Goal: Complete application form: Complete application form

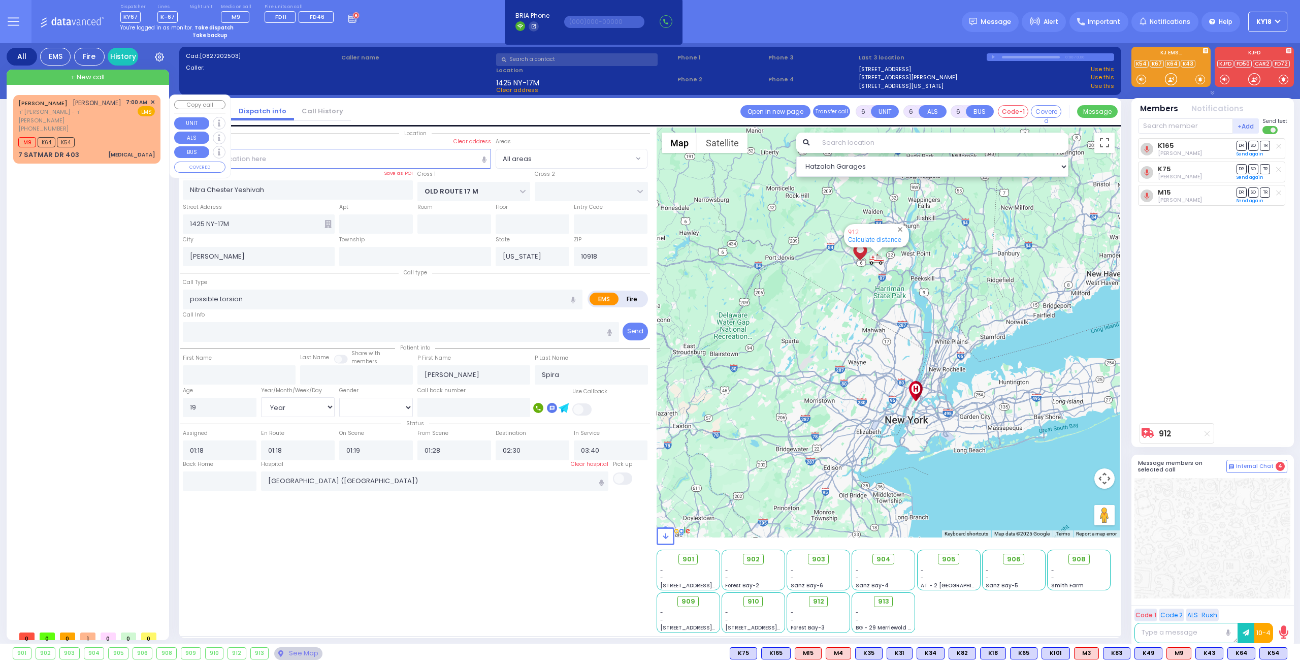
select select "Year"
select select "[DEMOGRAPHIC_DATA]"
click at [101, 125] on div "[PERSON_NAME] [PERSON_NAME] ר' [PERSON_NAME]' [PERSON_NAME] [PHONE_NUMBER] 7:00…" at bounding box center [86, 129] width 143 height 65
select select
type input "[MEDICAL_DATA]"
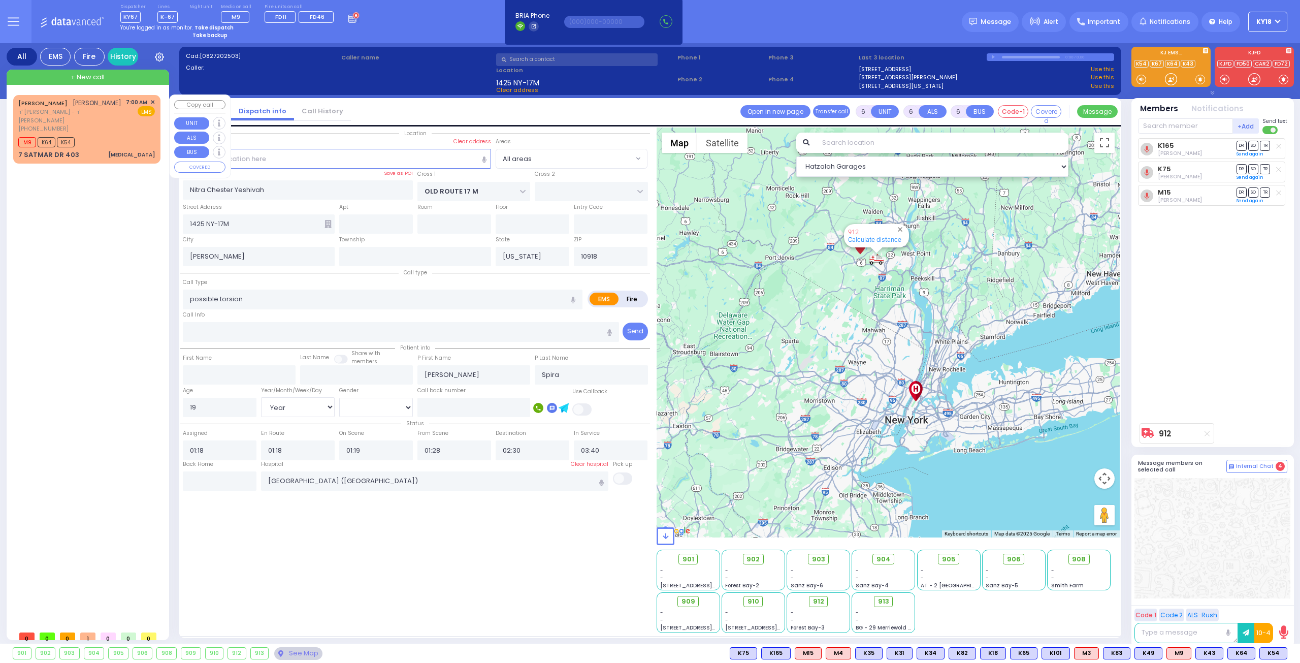
radio input "true"
type input "[PERSON_NAME]"
type input "Shulom"
type input "Krausz"
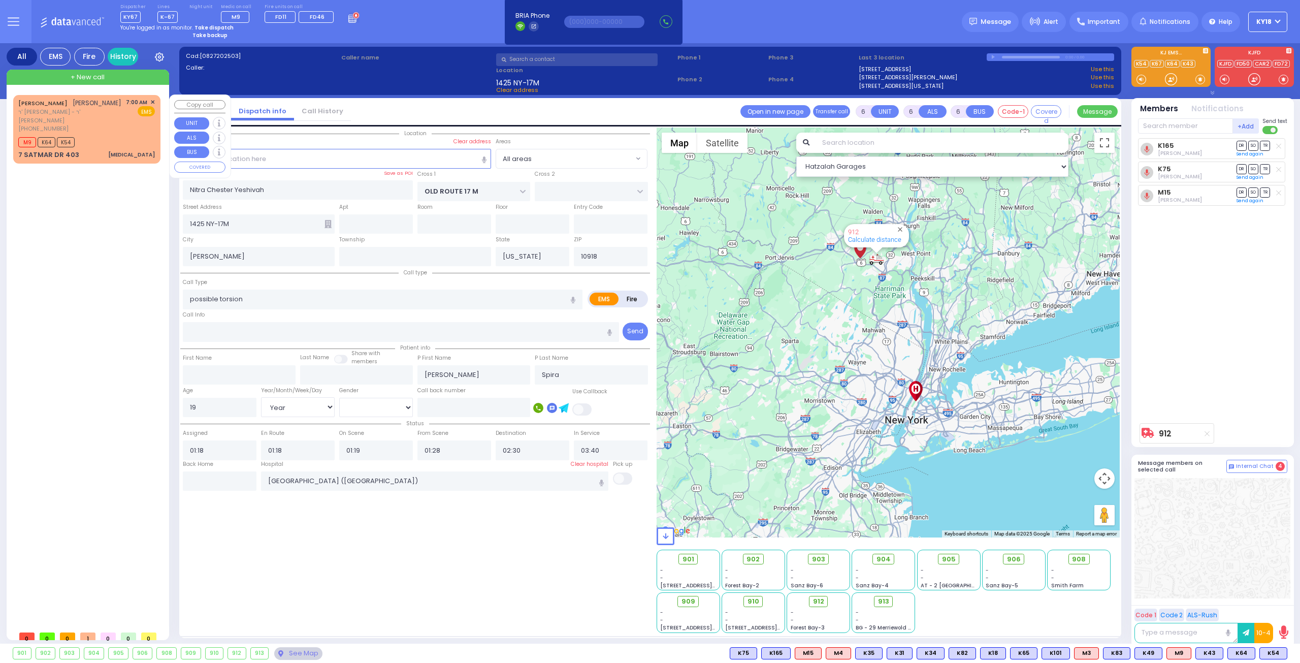
type input "13"
select select "Year"
select select "[DEMOGRAPHIC_DATA]"
type input "07:00"
type input "07:02"
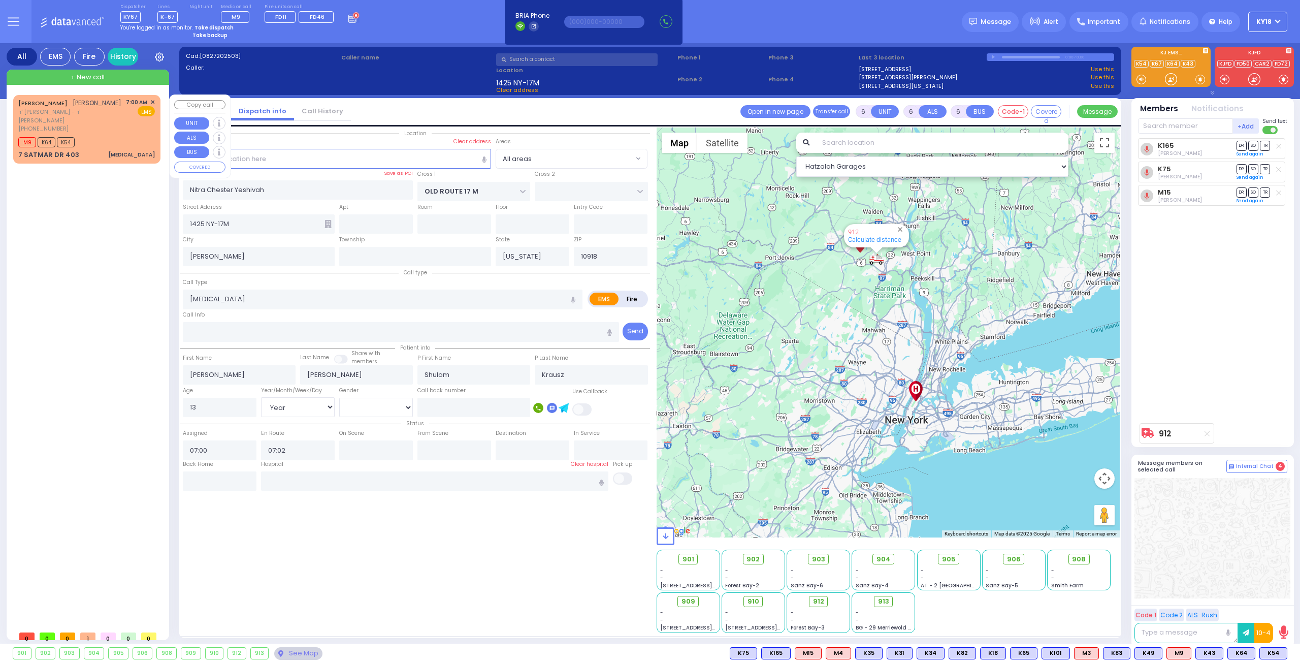
type input "SIGET COURT"
type input "ACRES RD"
type input "7 SATMAR DR"
type input "403"
type input "[PERSON_NAME]"
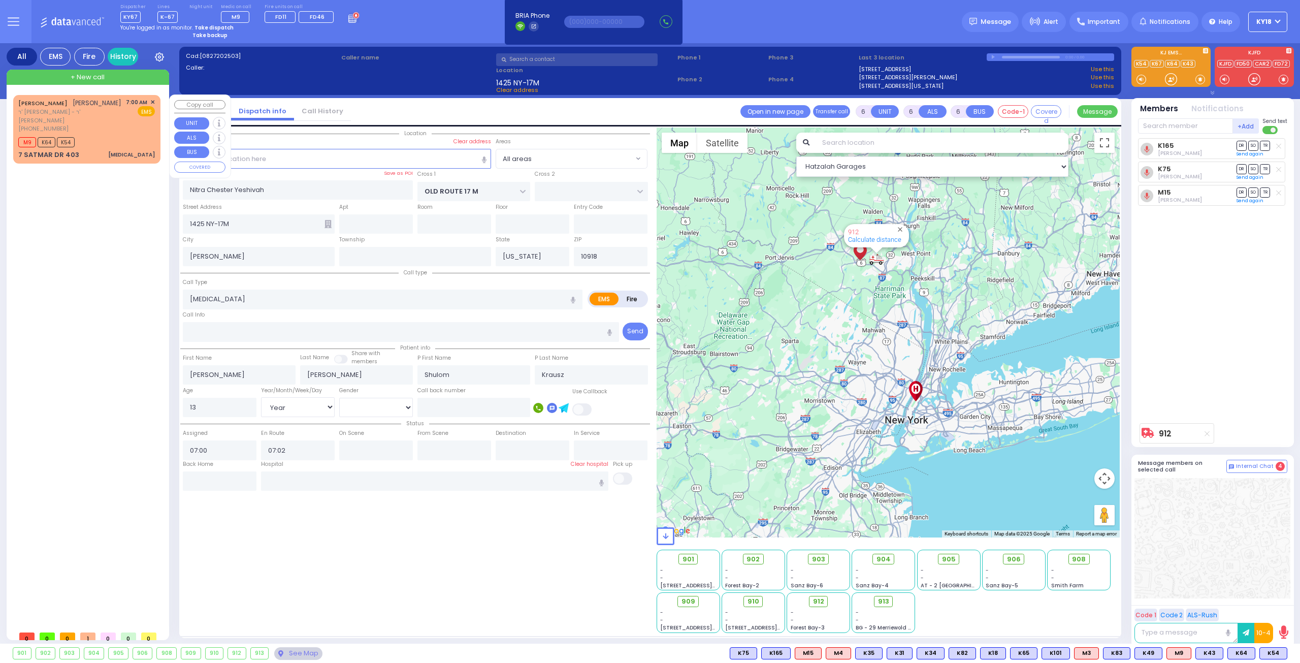
type input "10950"
select select "Hatzalah Garages"
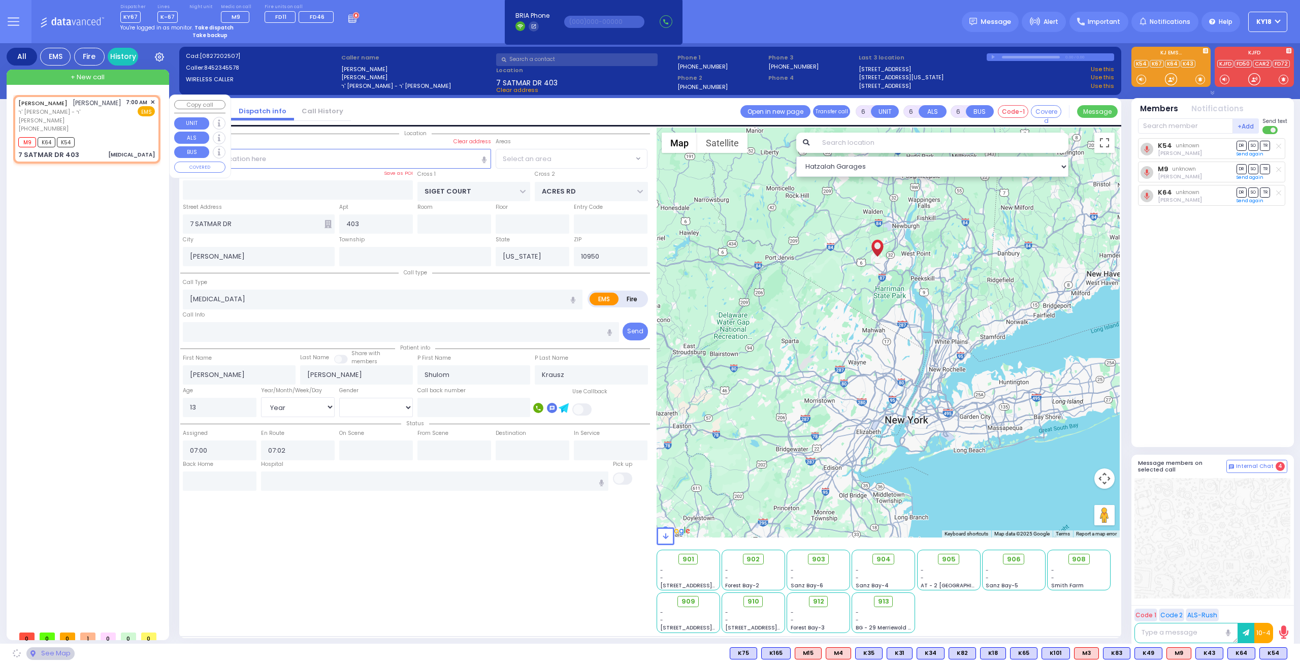
select select "SECTION 3"
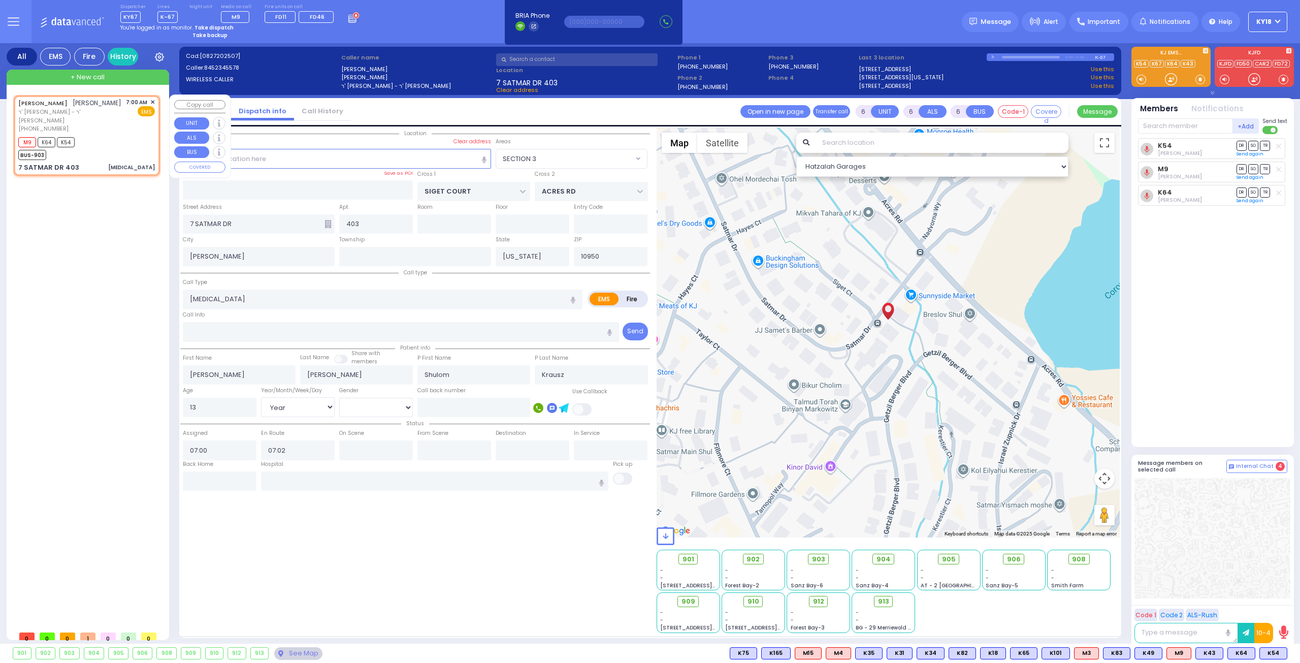
select select
radio input "true"
select select "Year"
select select "[DEMOGRAPHIC_DATA]"
select select "Hatzalah Garages"
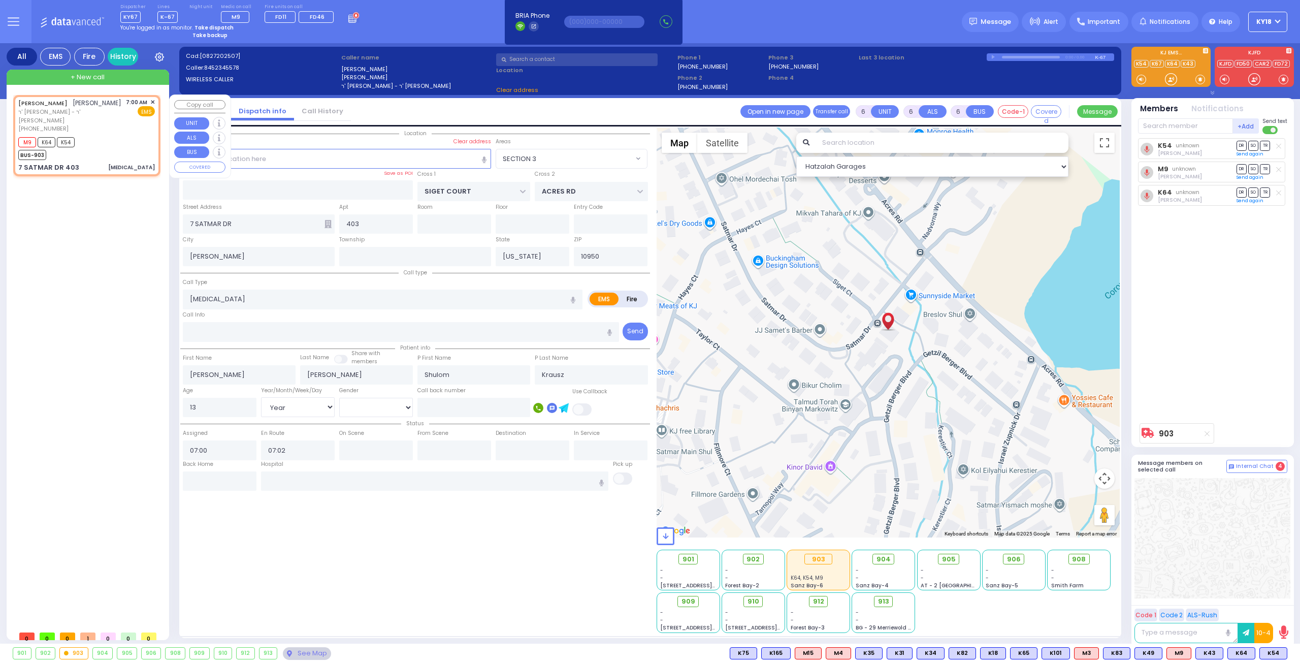
select select "SECTION 3"
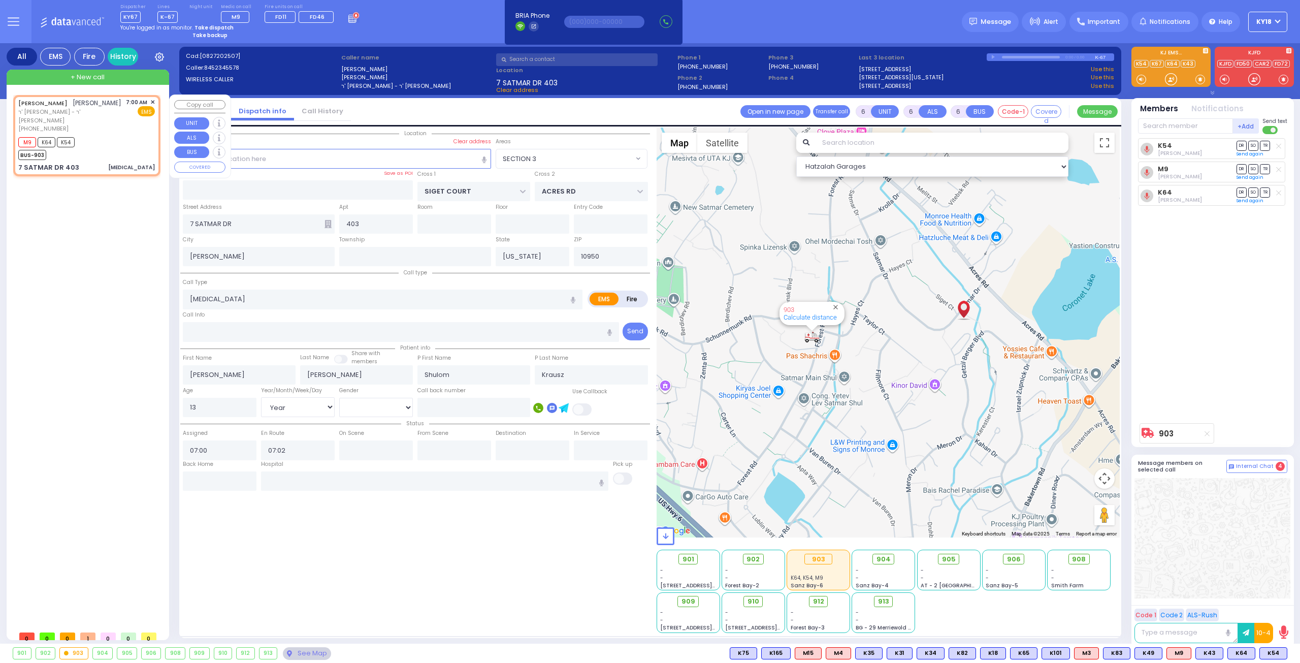
select select
radio input "true"
select select "Year"
select select "[DEMOGRAPHIC_DATA]"
select select "Hatzalah Garages"
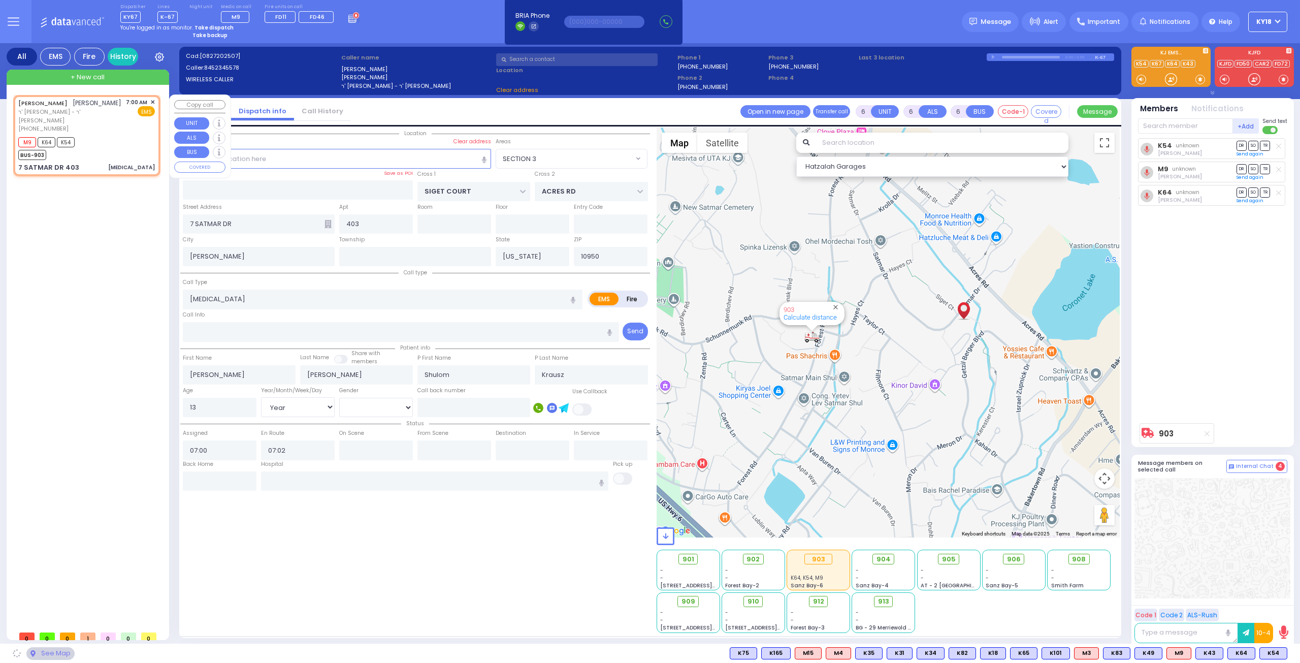
select select "SECTION 3"
select select
radio input "true"
select select "Year"
select select "[DEMOGRAPHIC_DATA]"
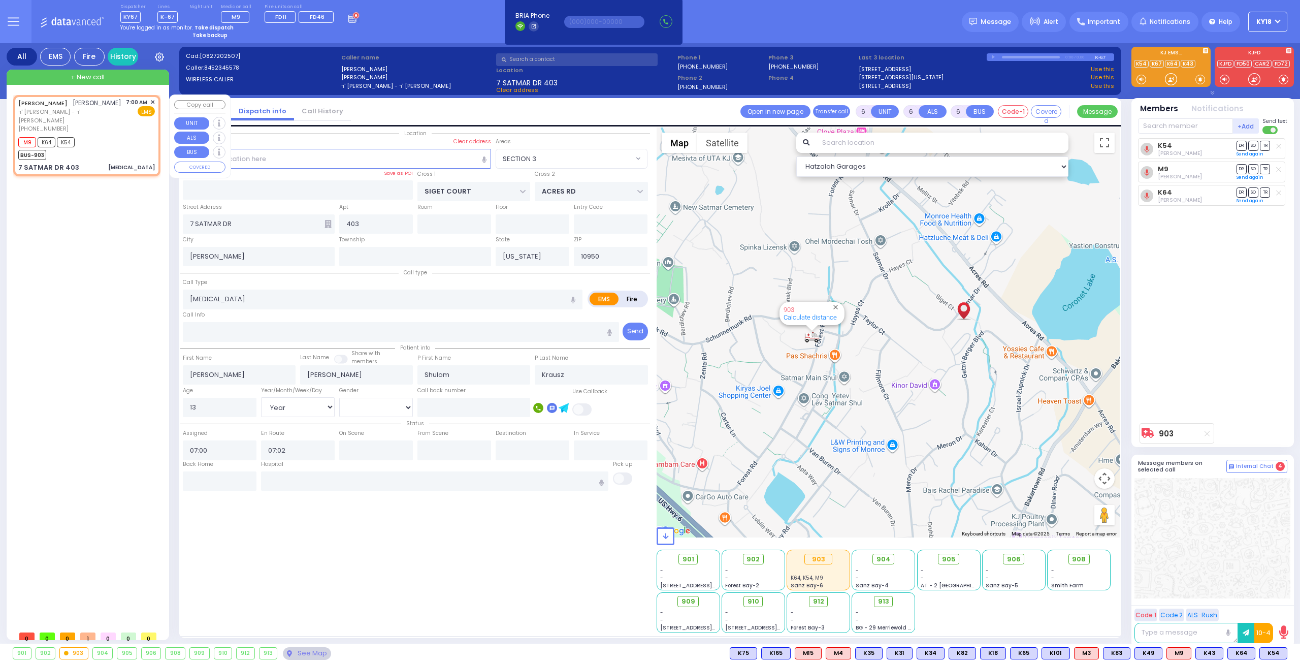
select select "Hatzalah Garages"
select select "SECTION 3"
select select
radio input "true"
select select "Year"
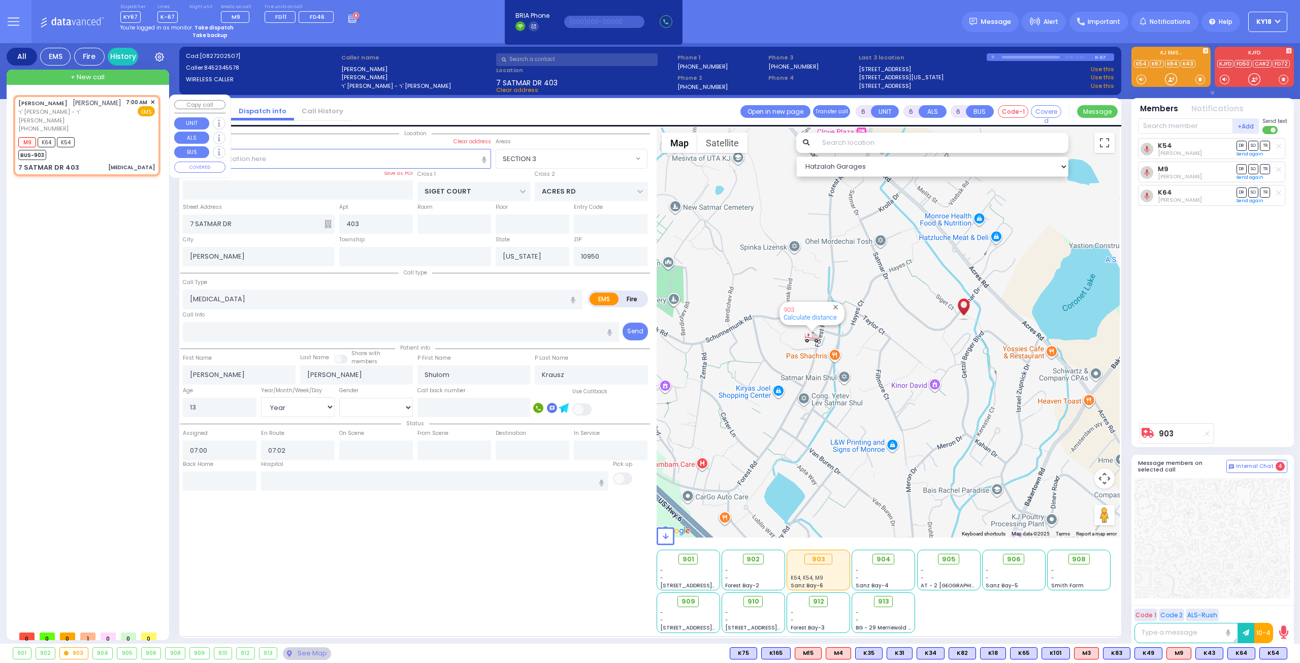
select select "[DEMOGRAPHIC_DATA]"
select select "Hatzalah Garages"
select select "SECTION 3"
select select
radio input "true"
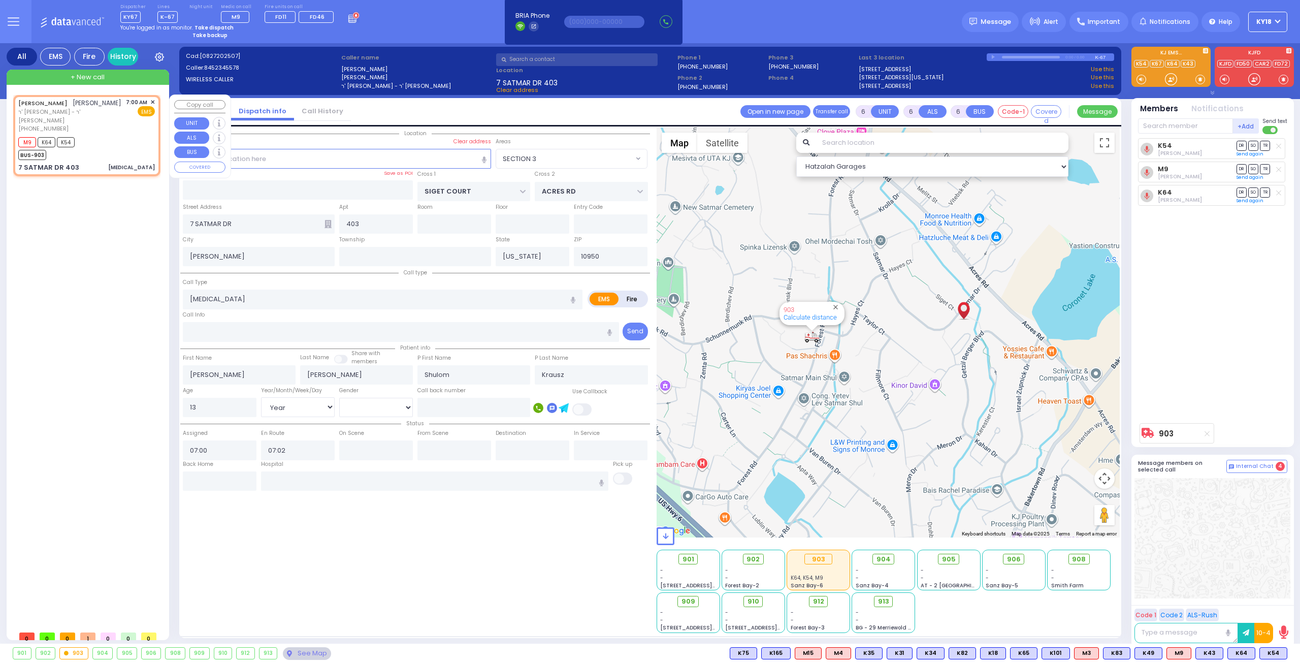
select select "Year"
select select "[DEMOGRAPHIC_DATA]"
select select "Hatzalah Garages"
select select "SECTION 3"
select select
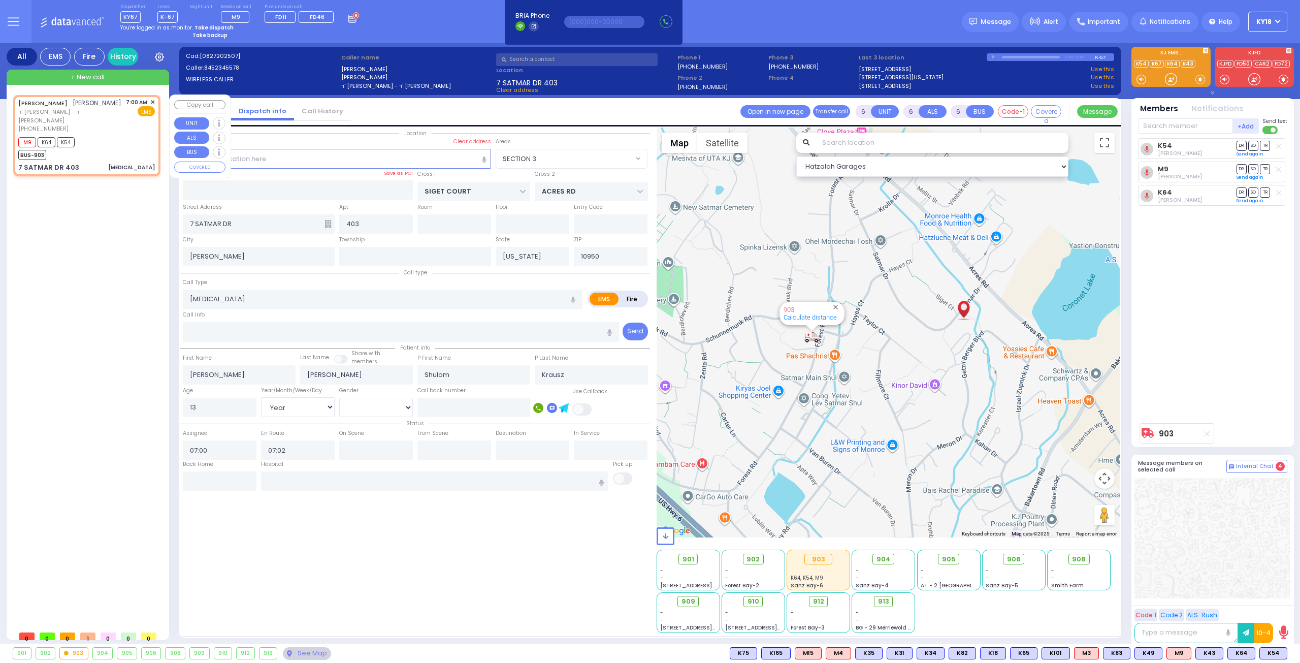
radio input "true"
select select "Year"
select select "[DEMOGRAPHIC_DATA]"
select select "Hatzalah Garages"
select select "SECTION 3"
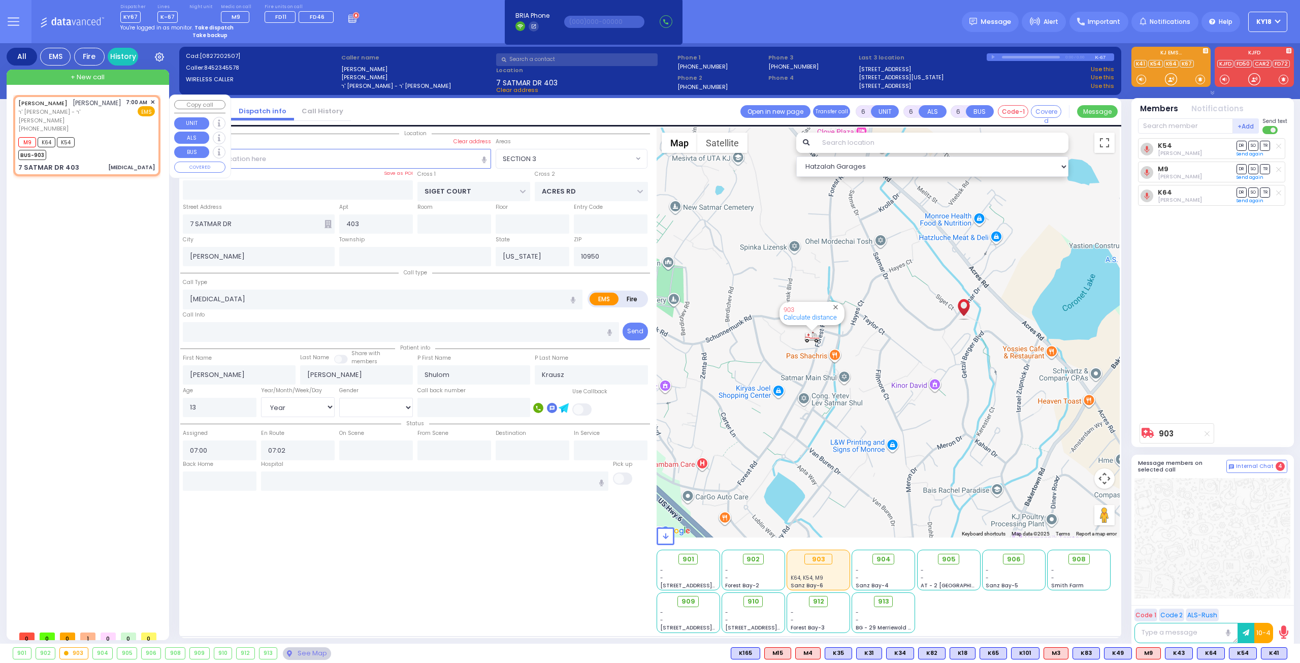
select select
radio input "true"
select select "Year"
select select "[DEMOGRAPHIC_DATA]"
select select "Hatzalah Garages"
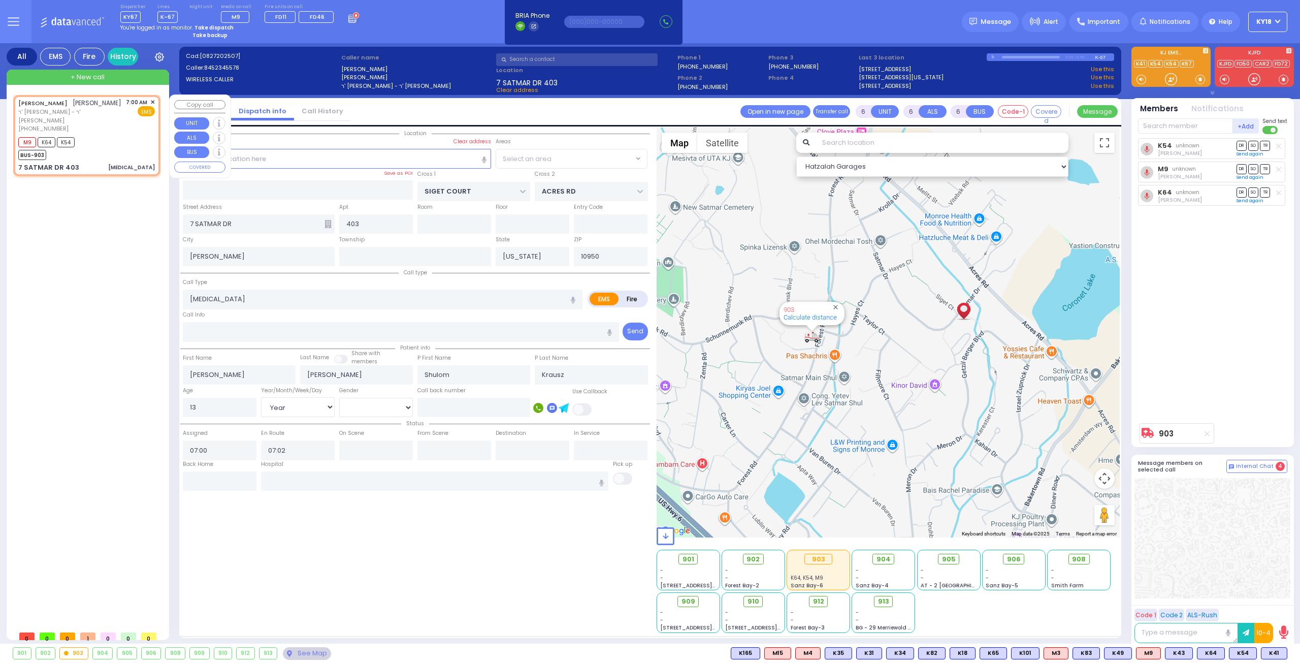
select select "SECTION 3"
select select
radio input "true"
select select "Year"
select select "[DEMOGRAPHIC_DATA]"
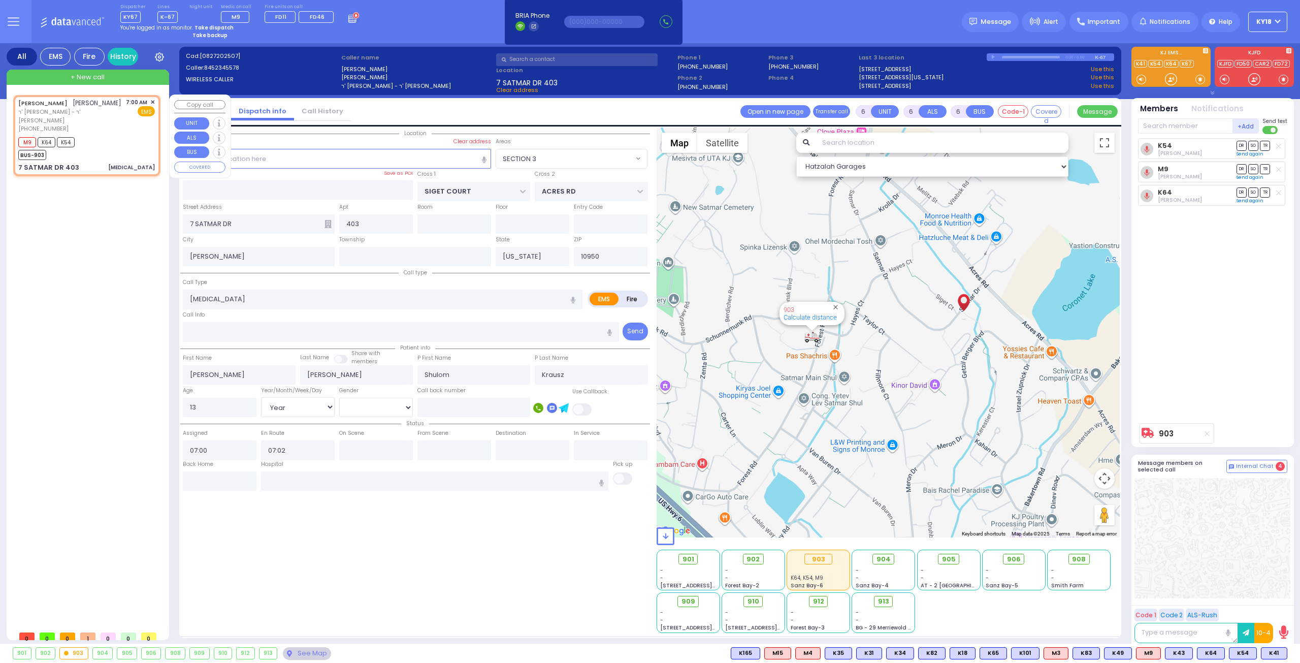
select select "Hatzalah Garages"
select select "SECTION 3"
